Goal: Task Accomplishment & Management: Use online tool/utility

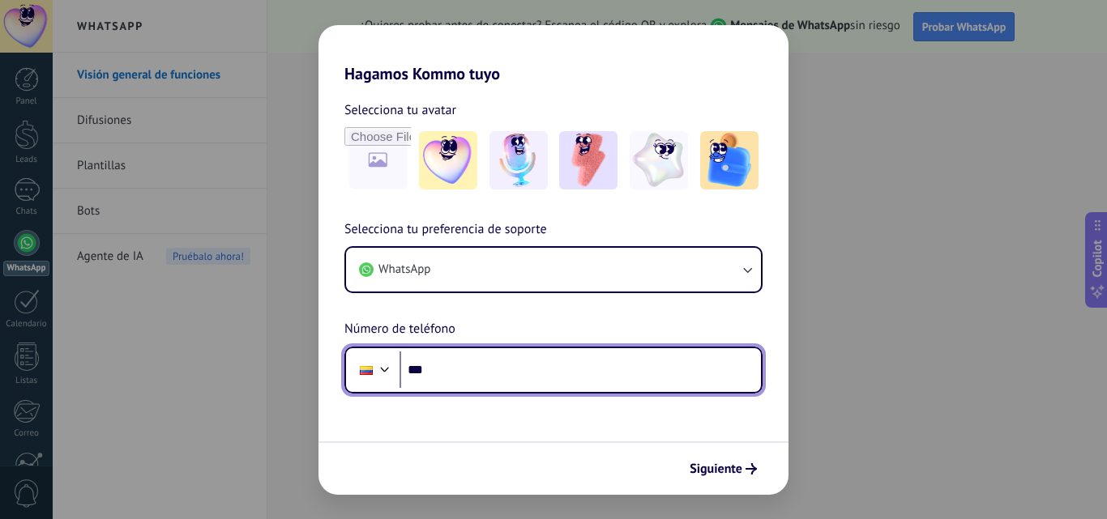
click at [510, 363] on input "***" at bounding box center [579, 370] width 361 height 37
click at [443, 382] on input "***" at bounding box center [579, 370] width 361 height 37
type input "**********"
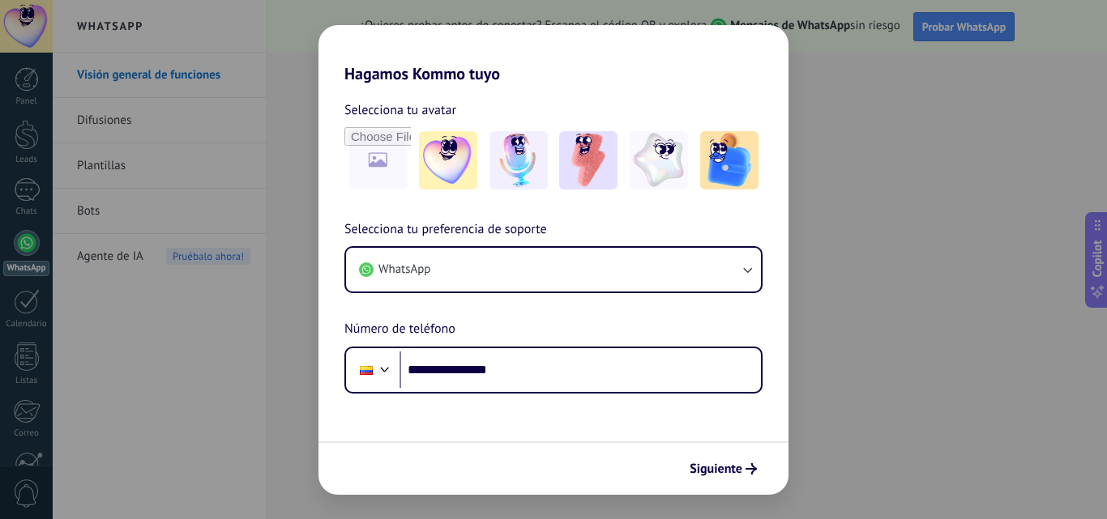
click at [714, 463] on span "Siguiente" at bounding box center [716, 468] width 53 height 11
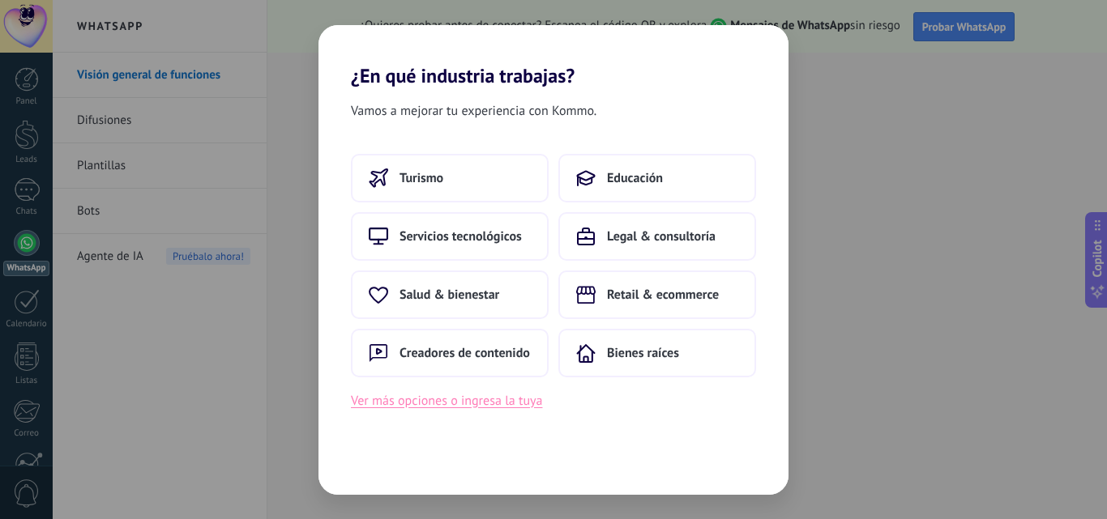
click at [485, 406] on button "Ver más opciones o ingresa la tuya" at bounding box center [446, 401] width 191 height 21
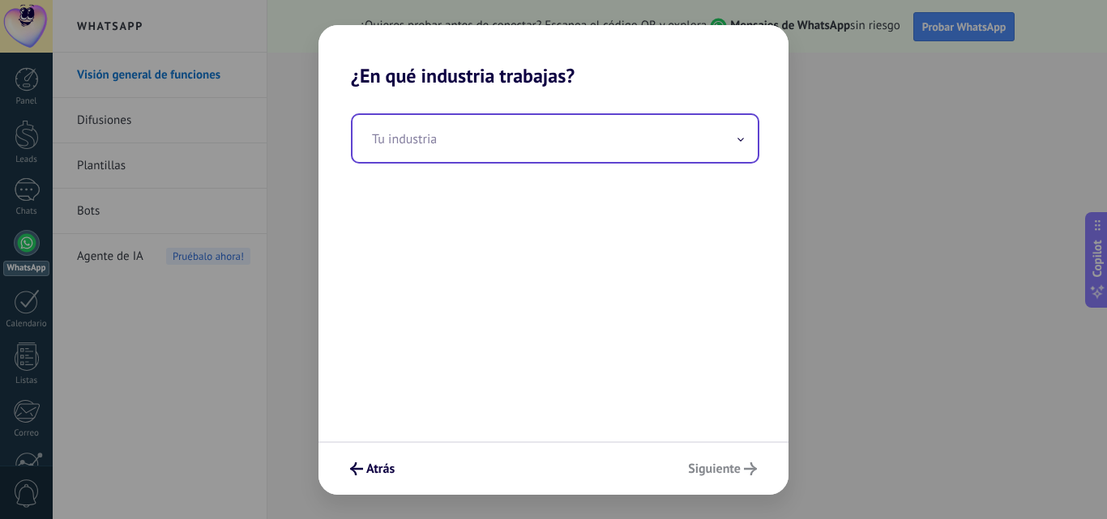
click at [620, 144] on input "text" at bounding box center [554, 138] width 405 height 47
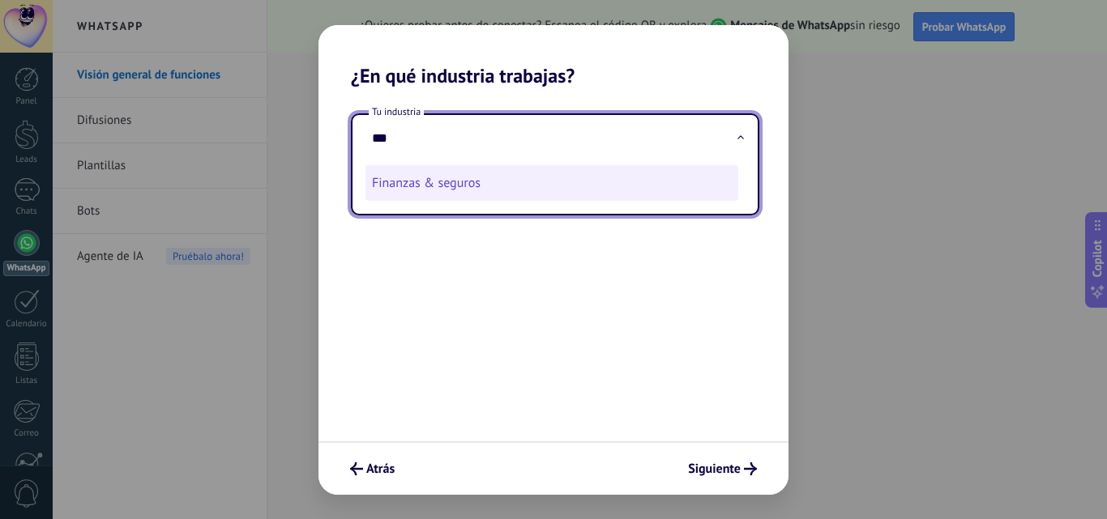
click at [467, 178] on li "Finanzas & seguros" at bounding box center [551, 183] width 373 height 36
type input "**********"
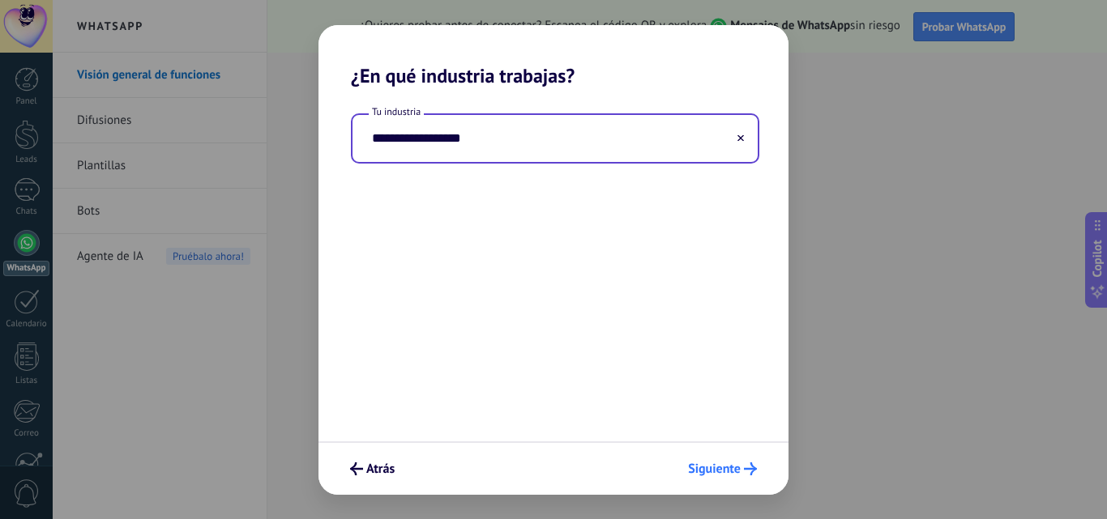
click at [725, 480] on button "Siguiente" at bounding box center [722, 469] width 83 height 28
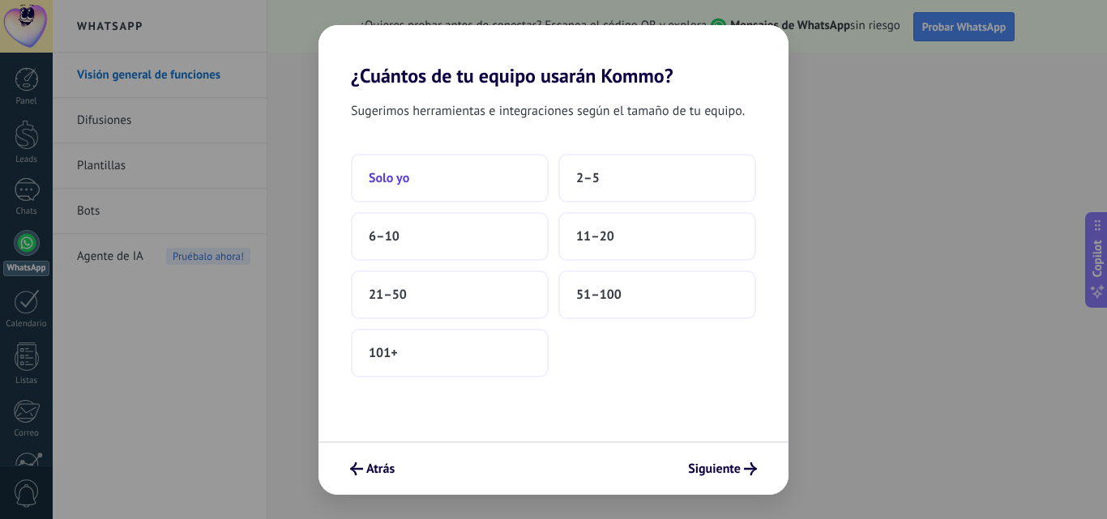
click at [420, 187] on button "Solo yo" at bounding box center [450, 178] width 198 height 49
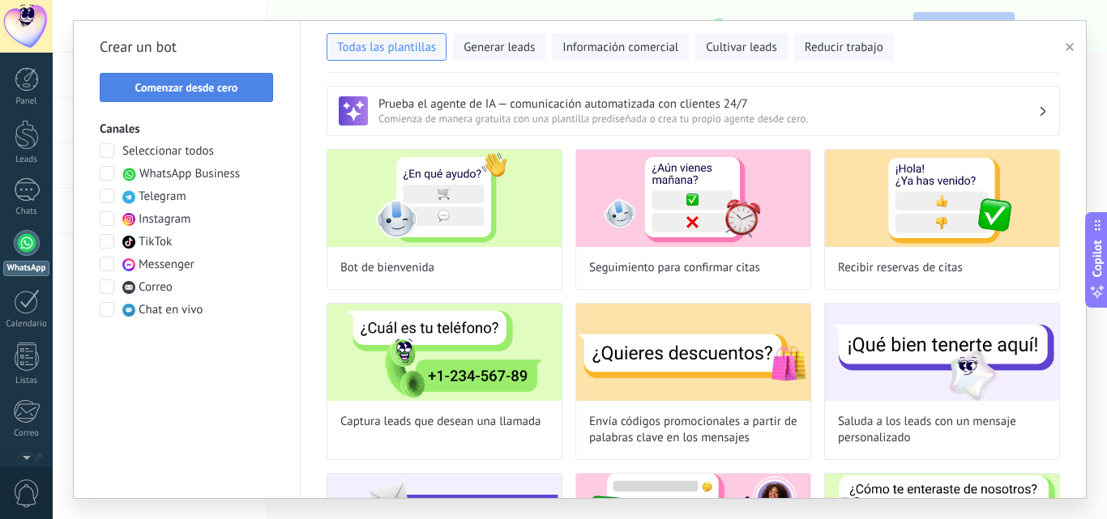
click at [163, 77] on button "Comenzar desde cero" at bounding box center [186, 87] width 173 height 29
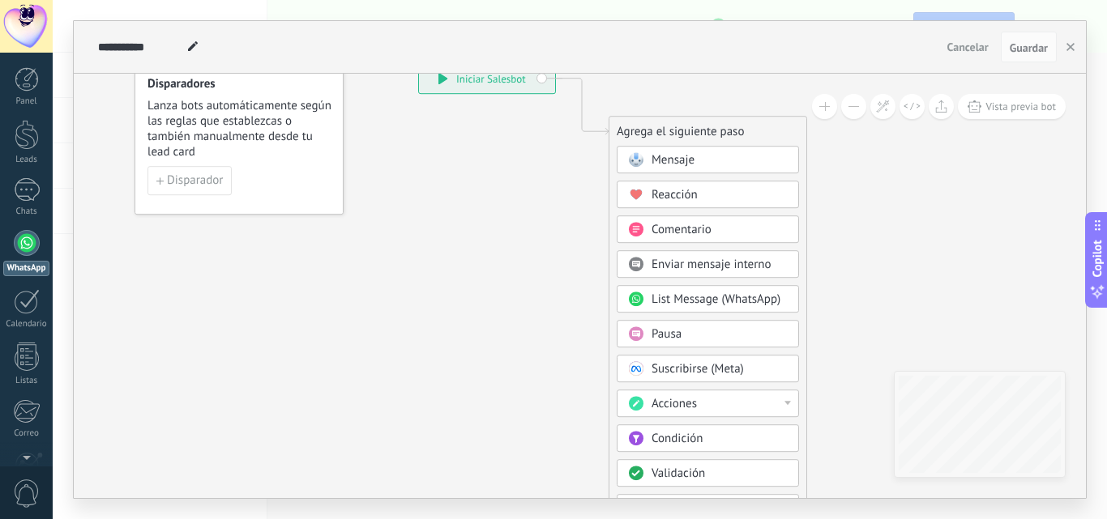
click at [665, 159] on span "Mensaje" at bounding box center [672, 159] width 43 height 15
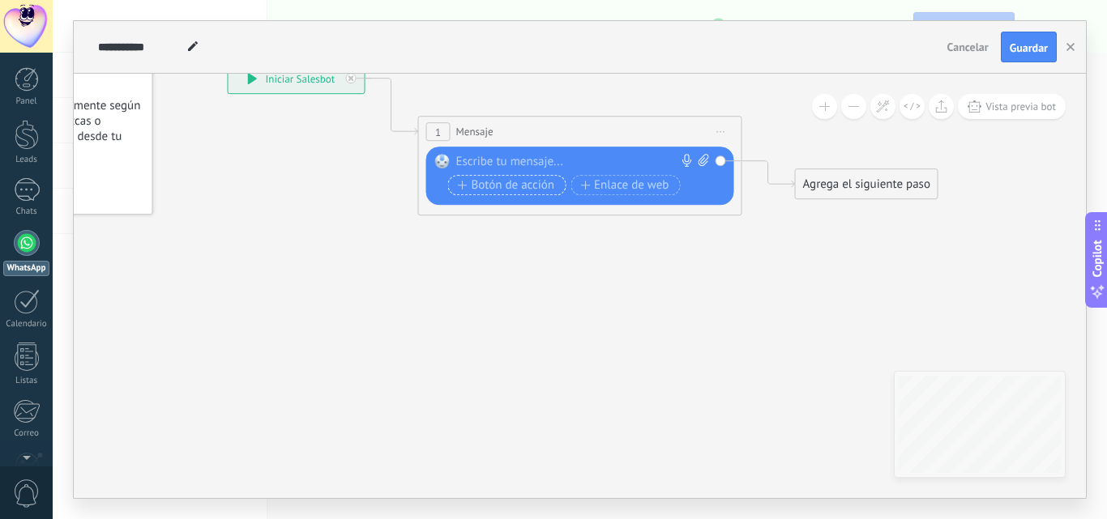
click at [506, 185] on span "Botón de acción" at bounding box center [506, 185] width 97 height 13
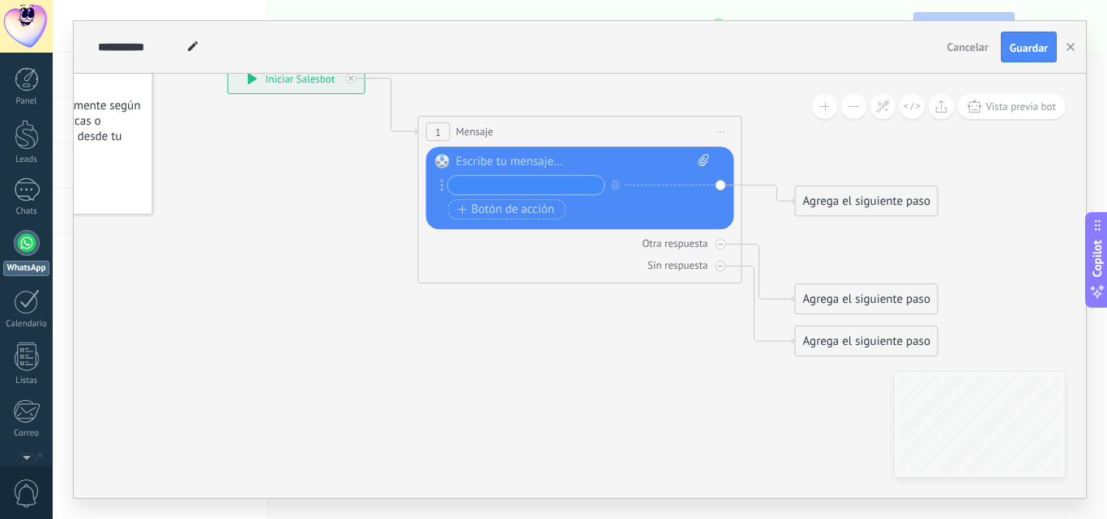
click at [867, 193] on div "Agrega el siguiente paso" at bounding box center [867, 201] width 142 height 27
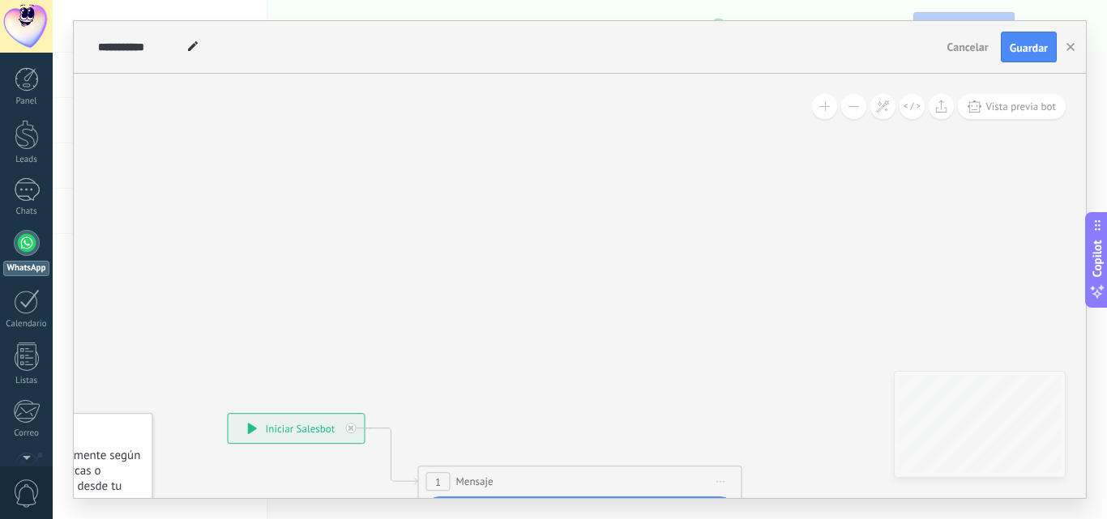
click at [32, 237] on div at bounding box center [27, 243] width 26 height 26
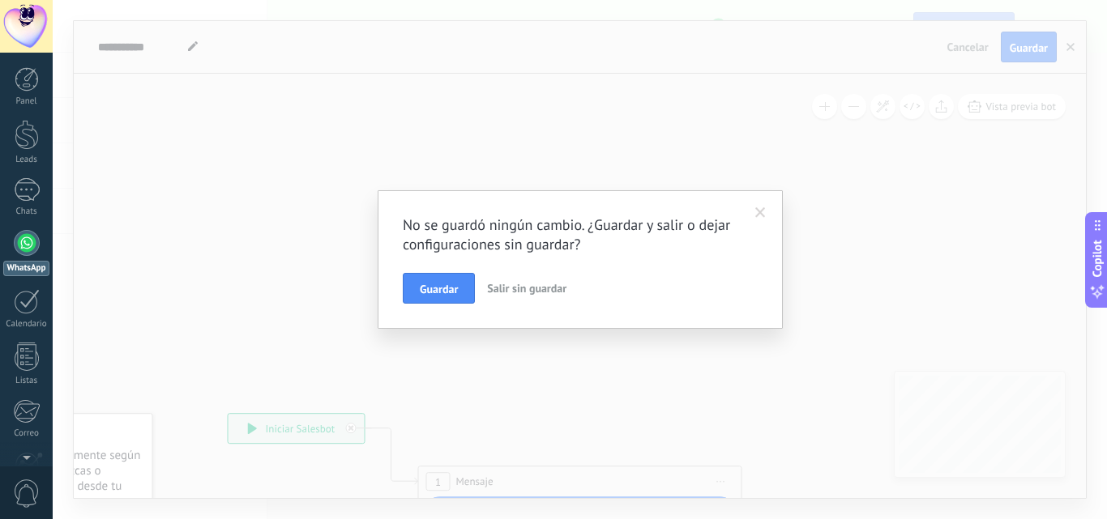
click at [520, 288] on span "Salir sin guardar" at bounding box center [526, 288] width 79 height 15
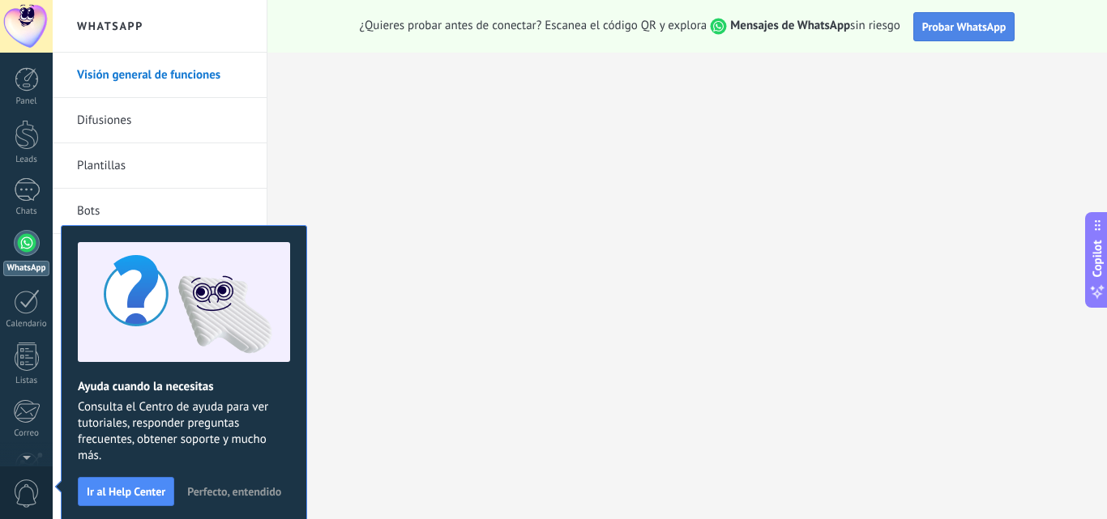
click at [936, 32] on span "Probar WhatsApp" at bounding box center [964, 26] width 84 height 15
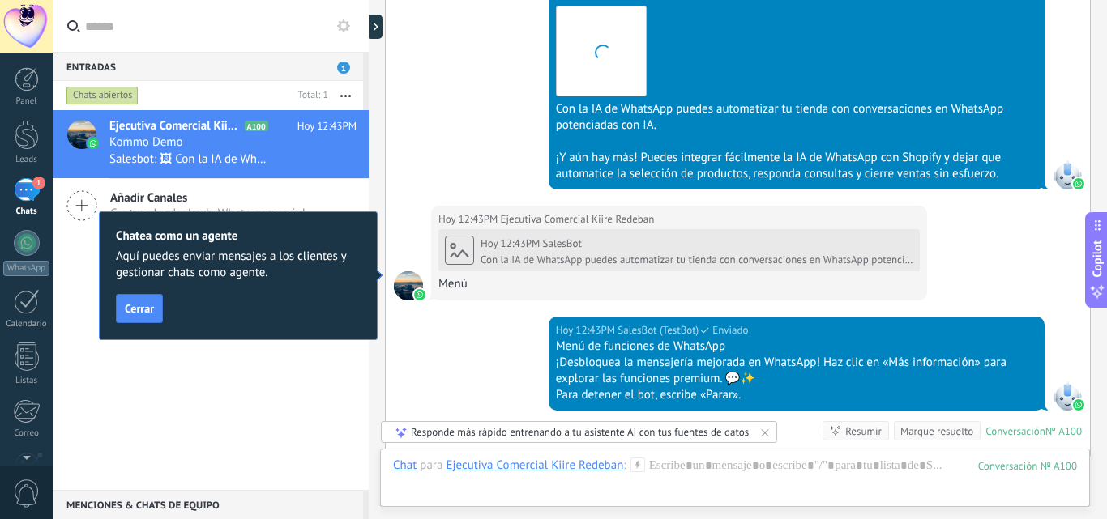
scroll to position [1975, 0]
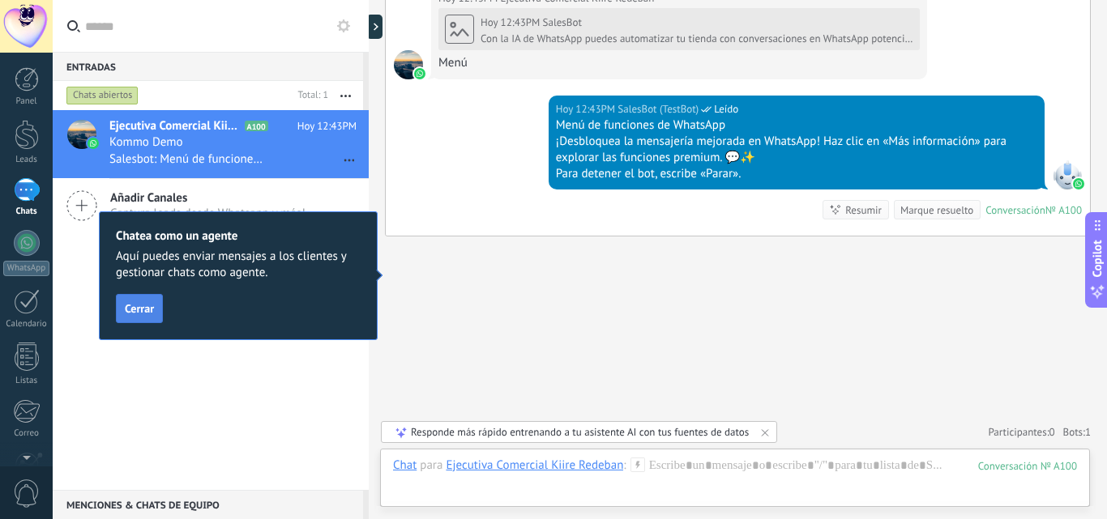
click at [142, 308] on span "Cerrar" at bounding box center [139, 308] width 29 height 11
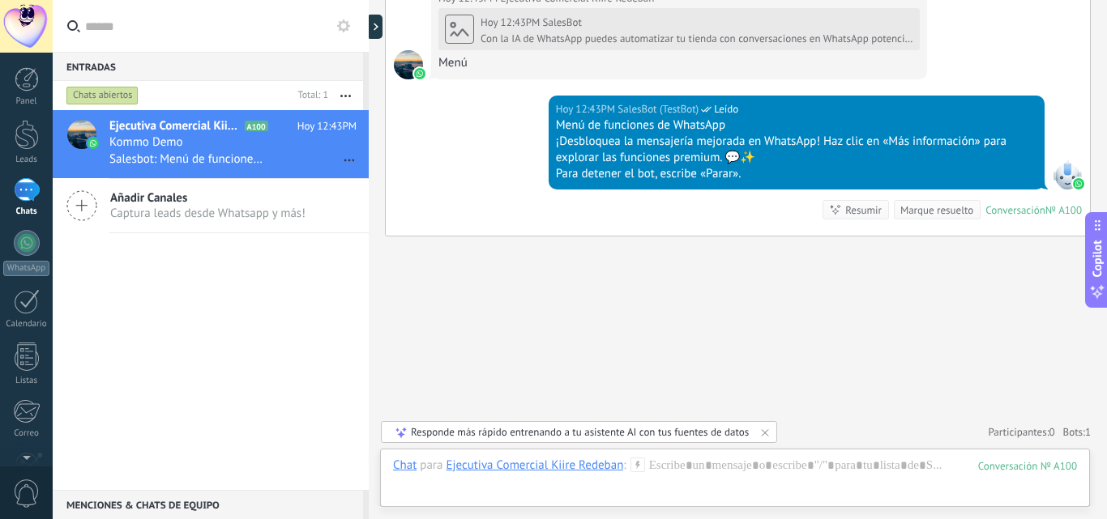
click at [628, 430] on div "Responde más rápido entrenando a tu asistente AI con tus fuentes de datos" at bounding box center [580, 432] width 338 height 14
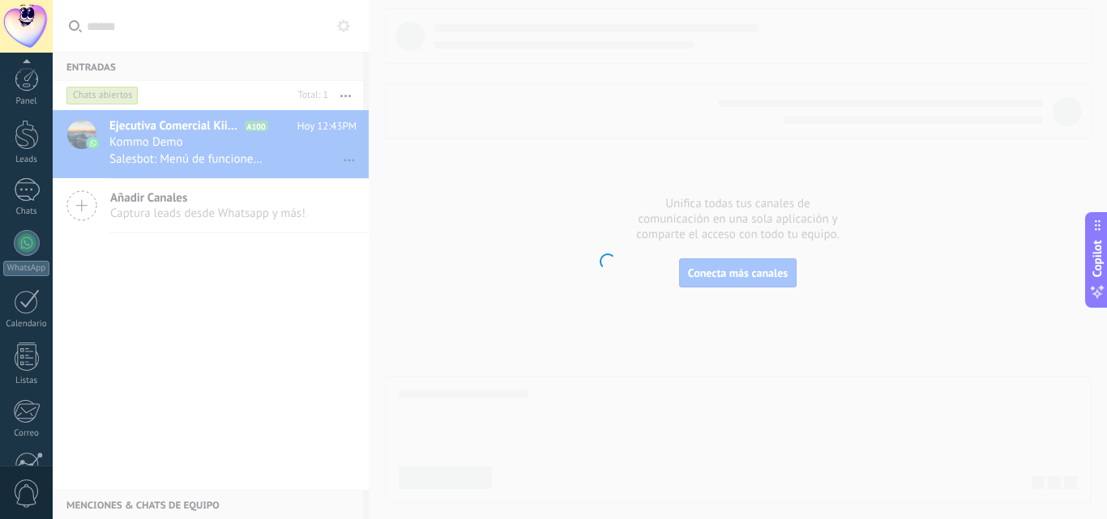
scroll to position [155, 0]
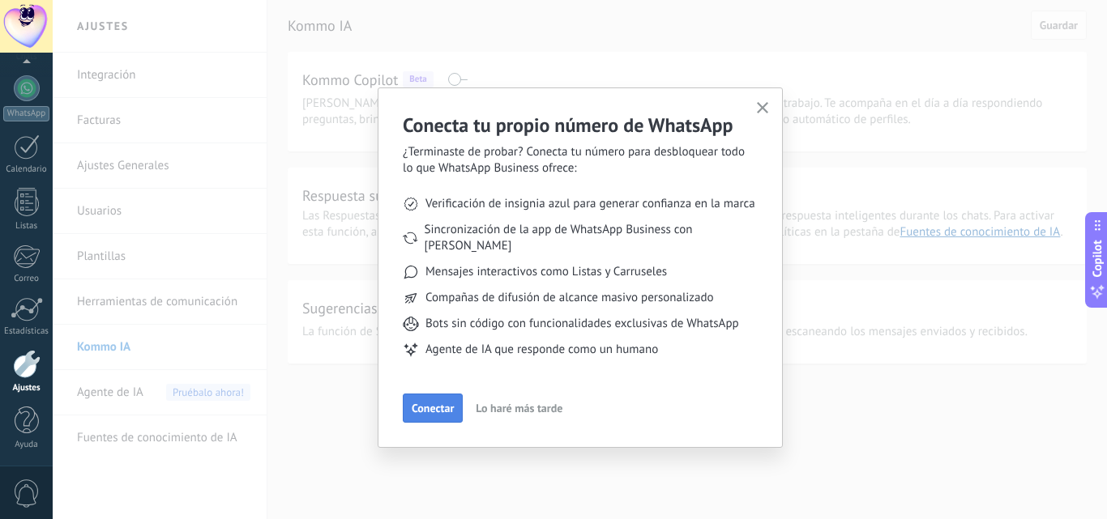
click at [449, 403] on span "Conectar" at bounding box center [433, 408] width 42 height 11
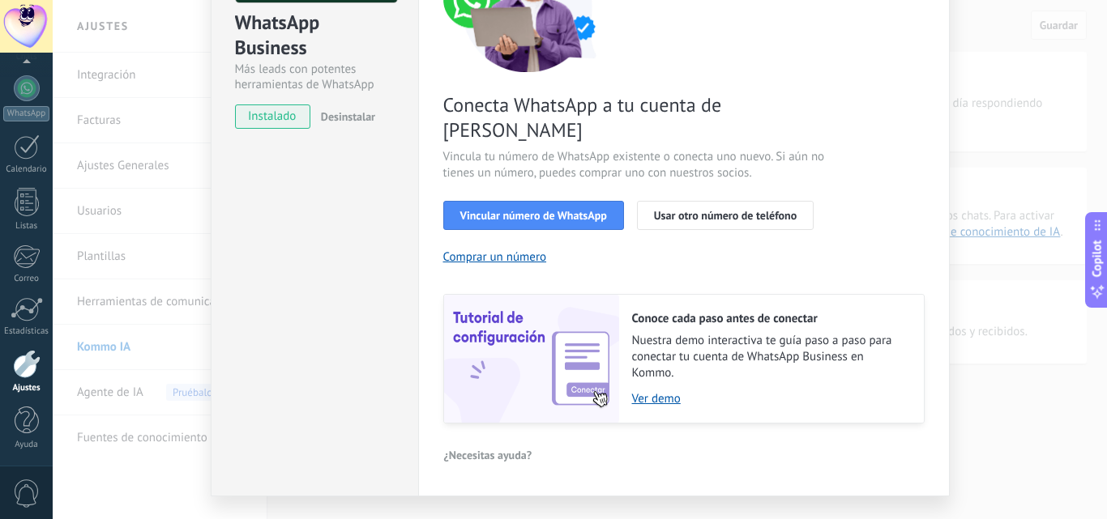
scroll to position [200, 0]
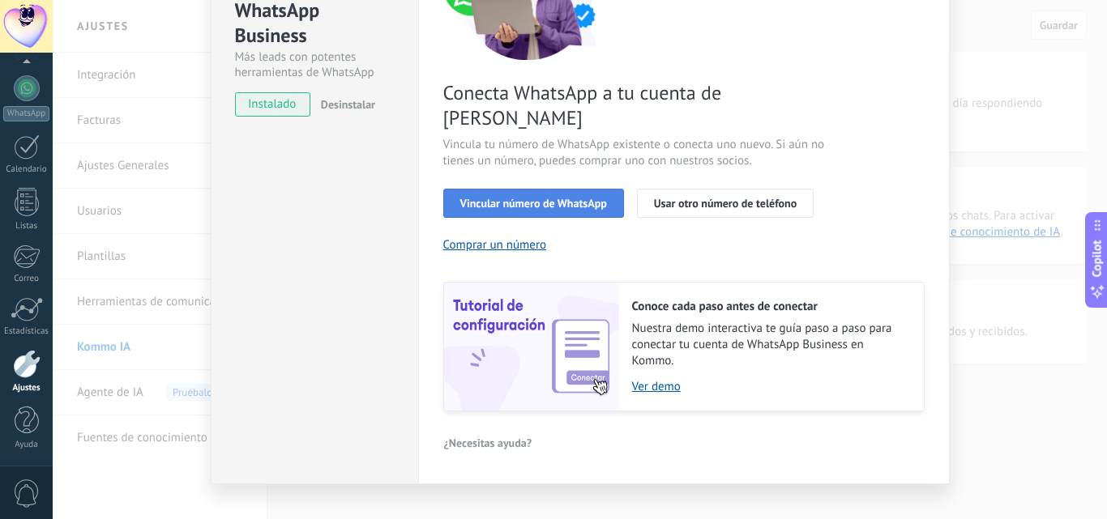
click at [564, 198] on span "Vincular número de WhatsApp" at bounding box center [533, 203] width 147 height 11
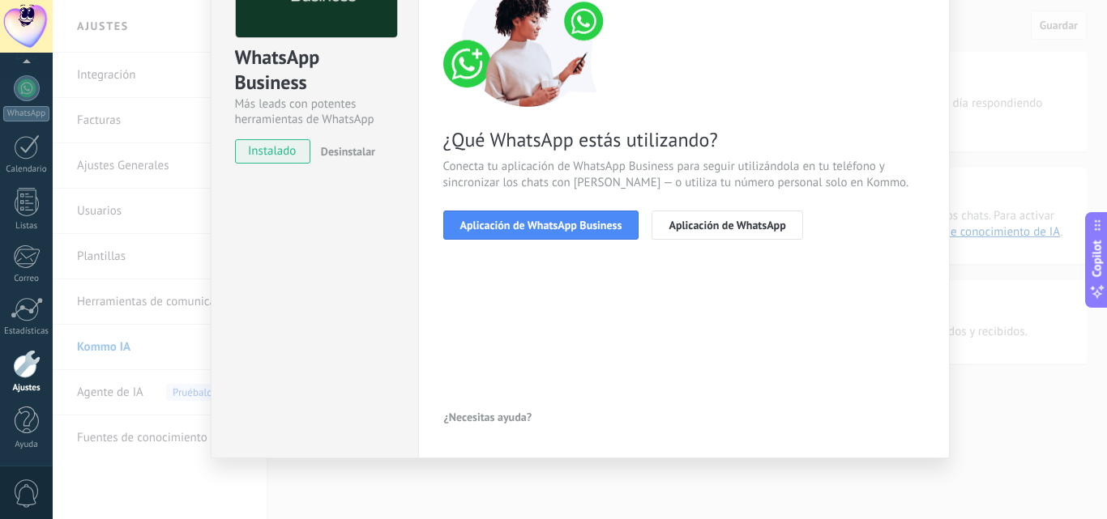
scroll to position [153, 0]
click at [571, 220] on span "Aplicación de WhatsApp Business" at bounding box center [541, 225] width 162 height 11
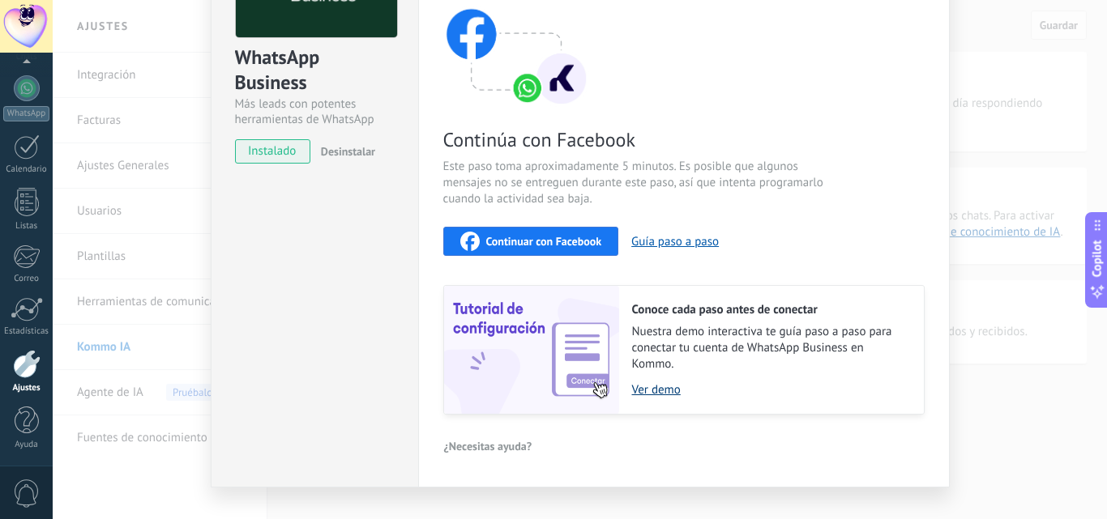
click at [664, 390] on link "Ver demo" at bounding box center [769, 389] width 275 height 15
